Goal: Information Seeking & Learning: Learn about a topic

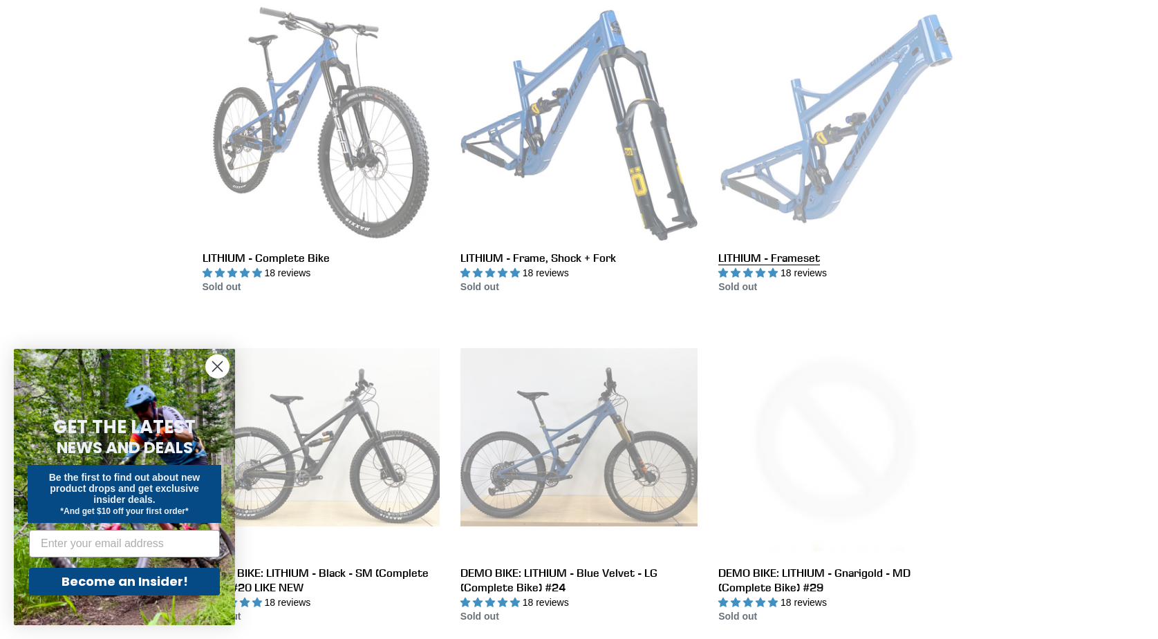
scroll to position [411, 0]
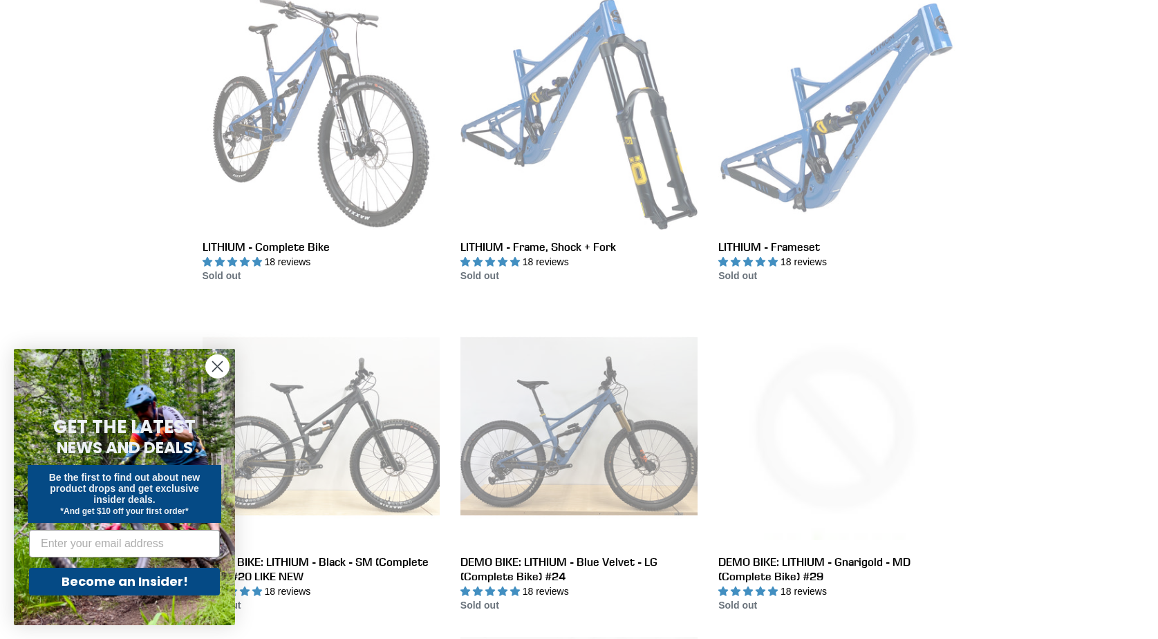
click at [214, 365] on circle "Close dialog" at bounding box center [217, 366] width 23 height 23
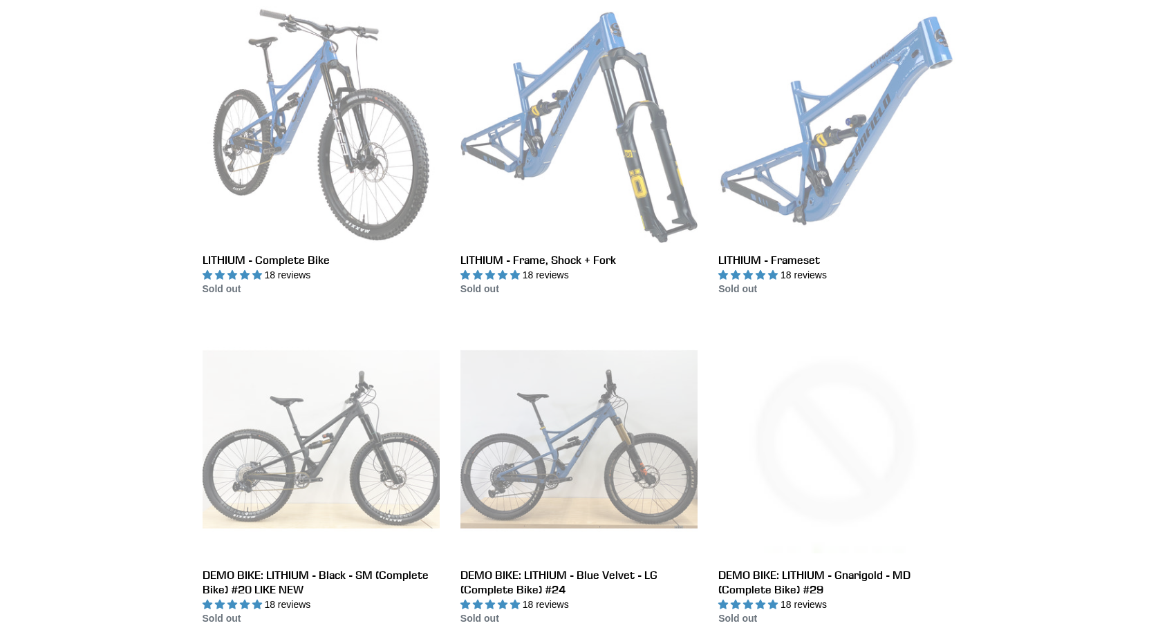
scroll to position [320, 0]
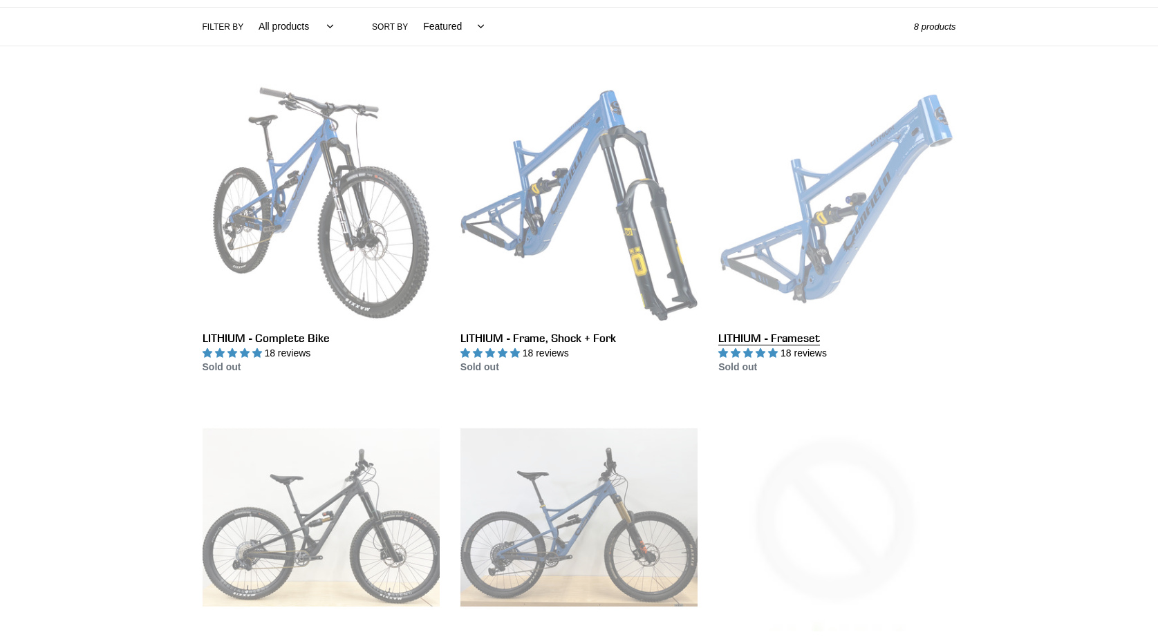
click at [849, 244] on link "LITHIUM - Frameset" at bounding box center [836, 229] width 237 height 291
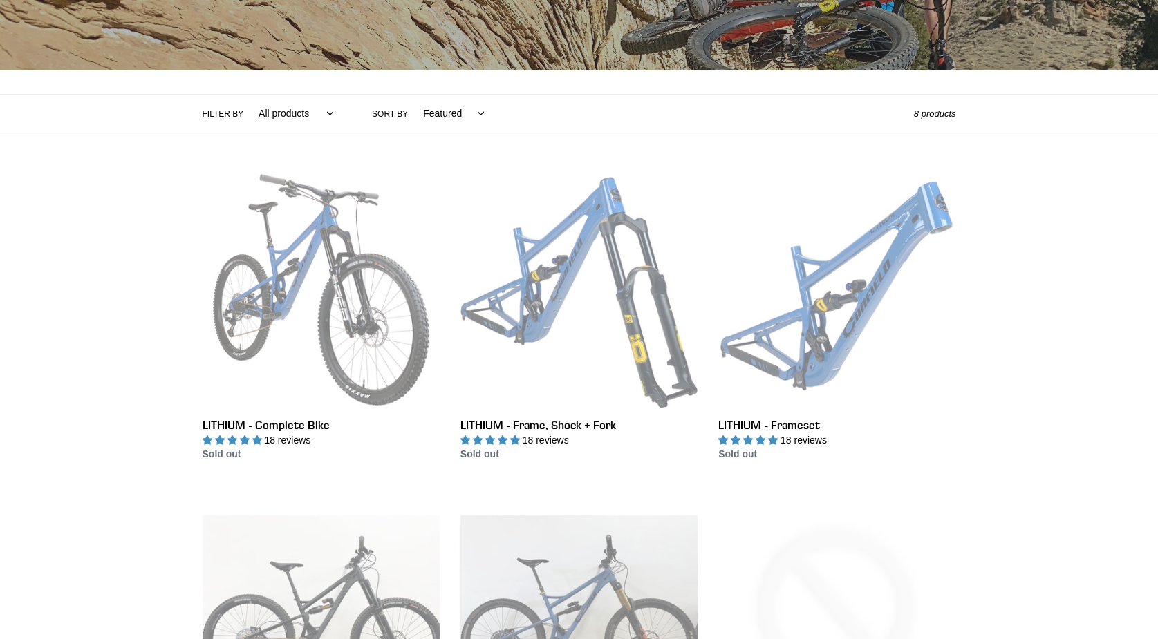
scroll to position [0, 0]
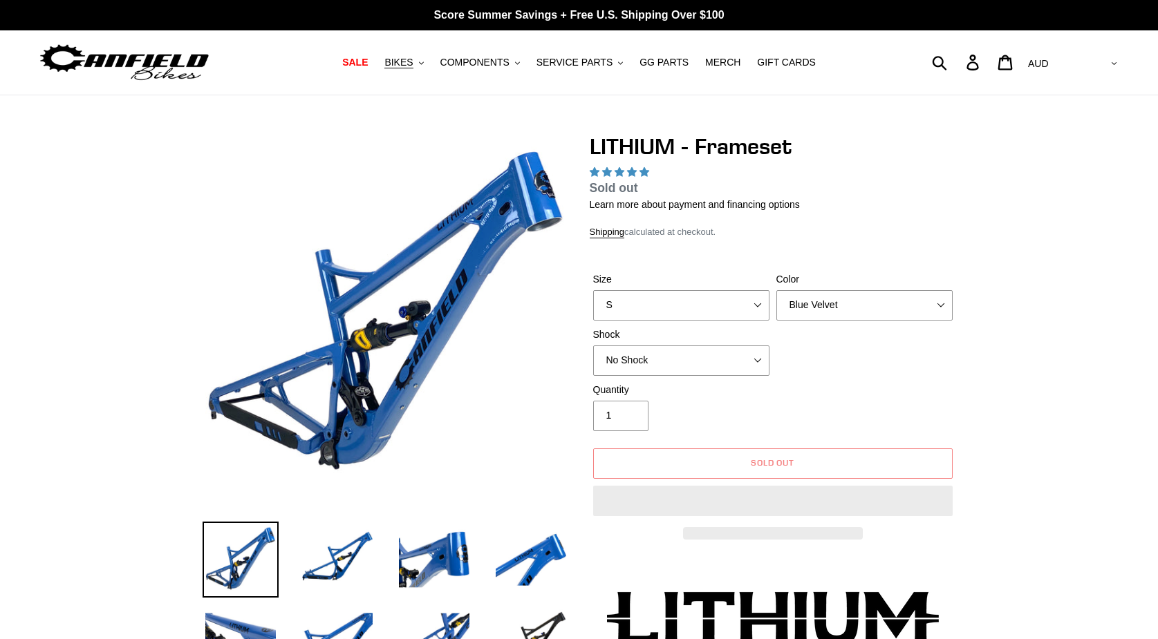
select select "highest-rating"
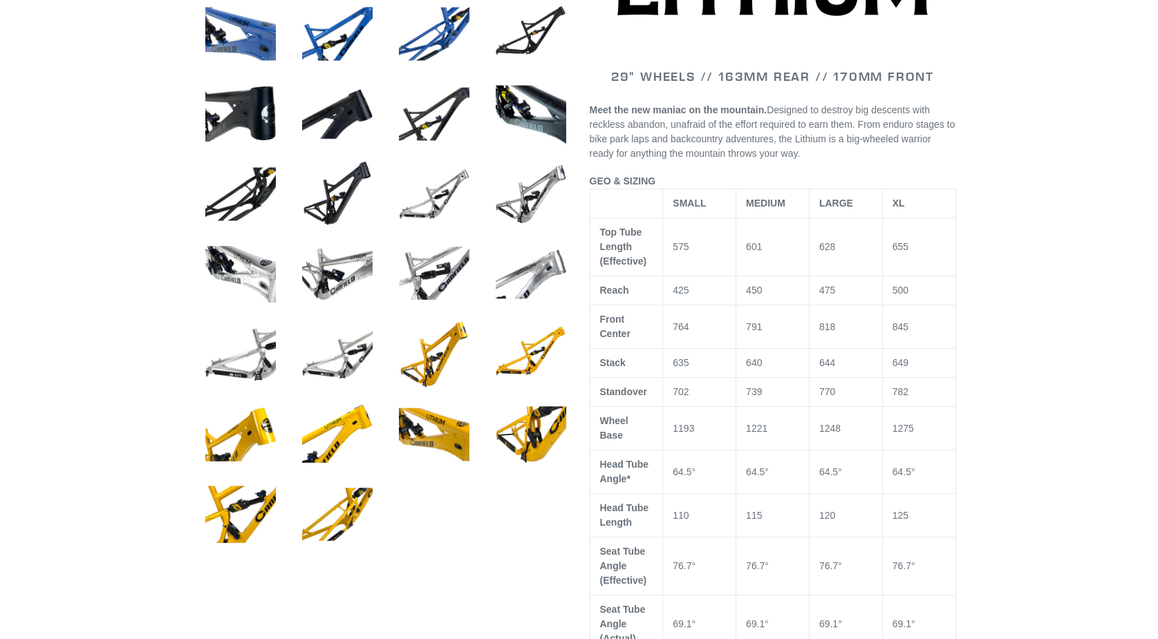
scroll to position [609, 0]
